Goal: Task Accomplishment & Management: Use online tool/utility

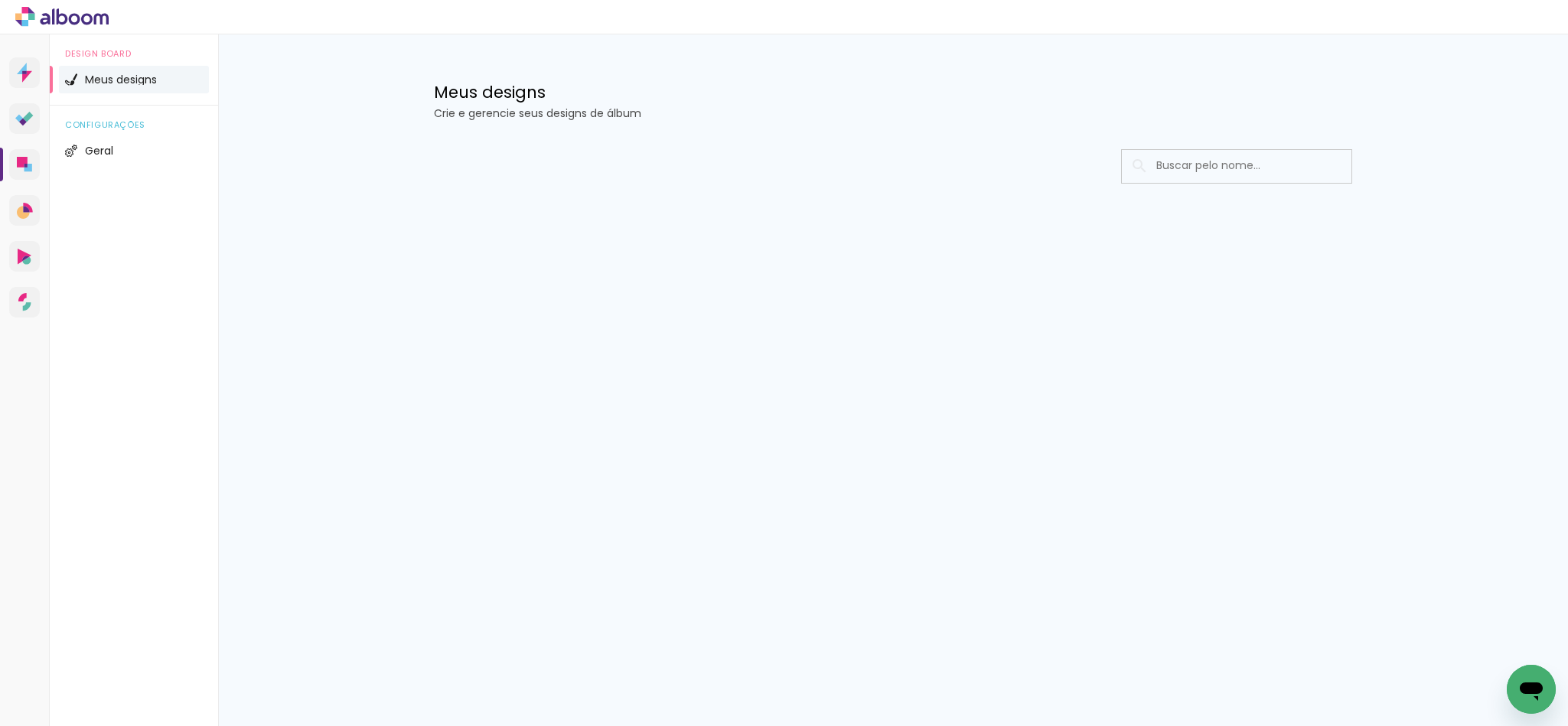
click at [1192, 169] on input at bounding box center [1258, 166] width 218 height 31
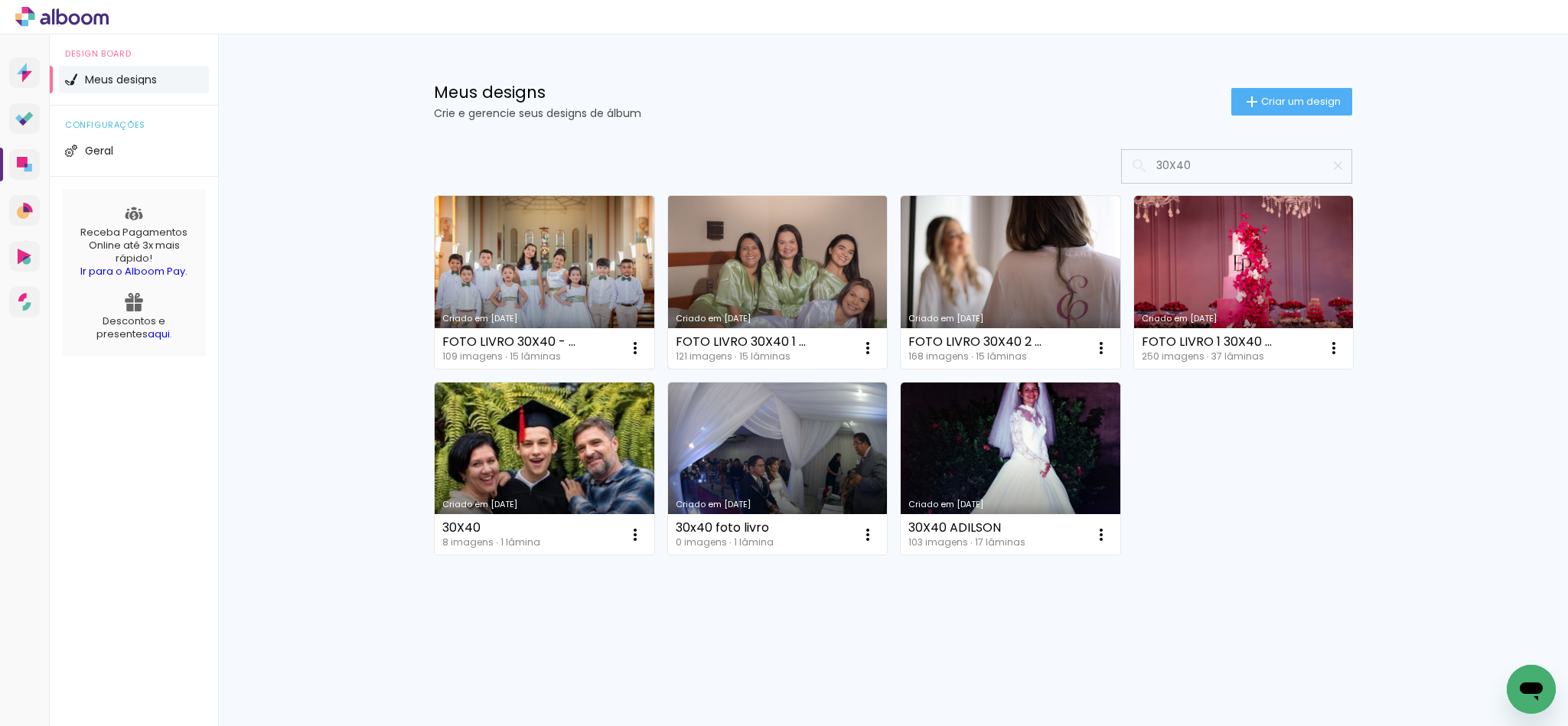
type input "30X40"
type paper-input "30X40"
drag, startPoint x: 772, startPoint y: 267, endPoint x: 785, endPoint y: 267, distance: 13.0
click at [772, 267] on link "Criado em 03/01/25" at bounding box center [777, 282] width 220 height 173
